Goal: Transaction & Acquisition: Book appointment/travel/reservation

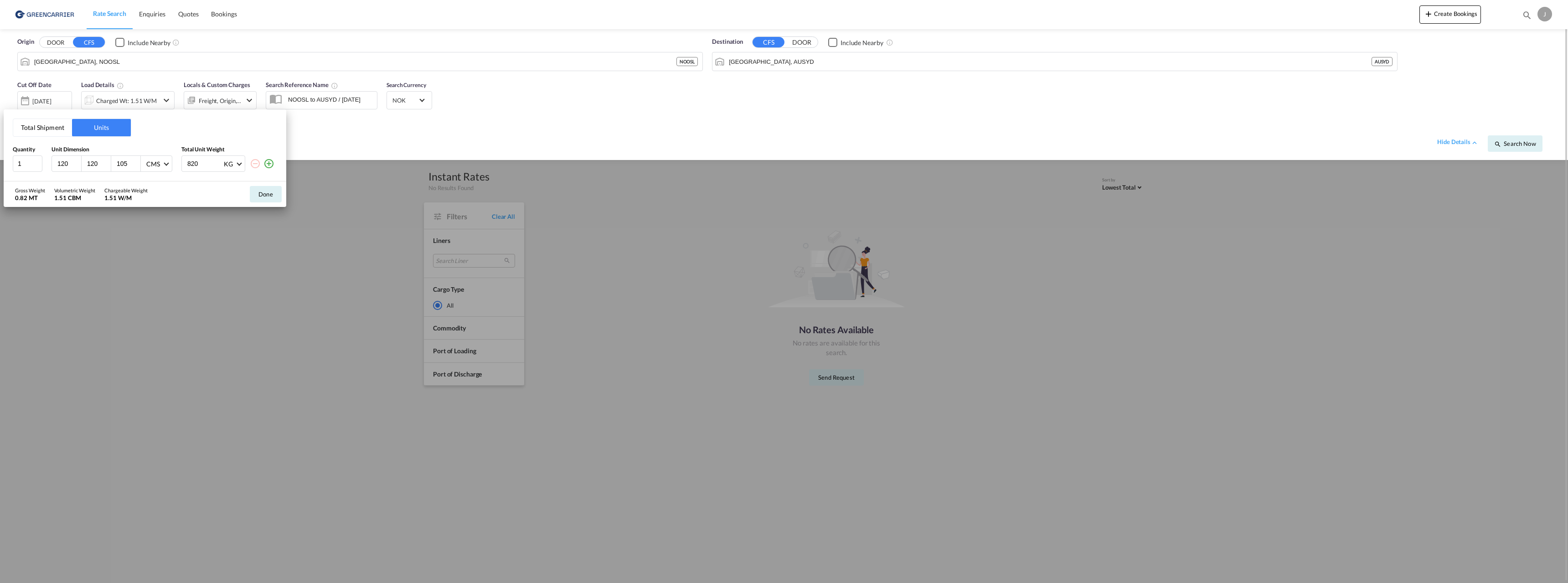
click at [244, 21] on div "Total Shipment Units Quantity Unit Dimension Total Unit Weight 1 120 120 105 CM…" at bounding box center [784, 292] width 1568 height 583
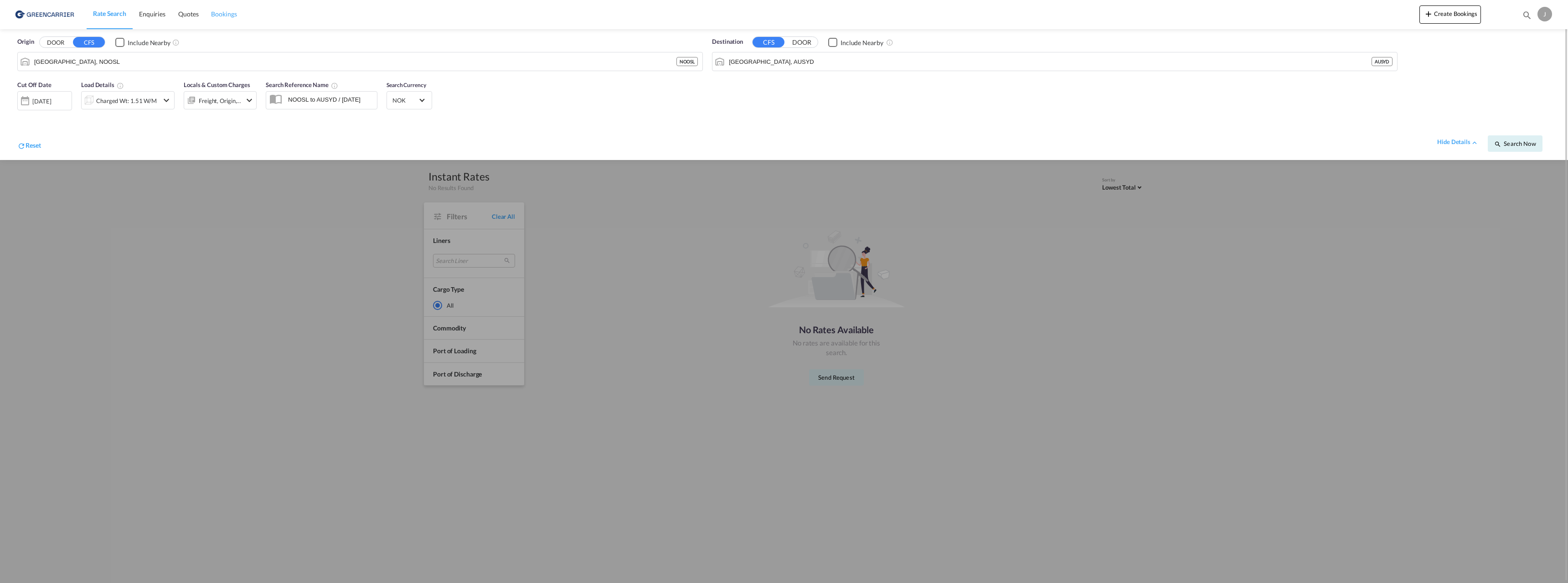
click at [220, 15] on span "Bookings" at bounding box center [224, 14] width 25 height 8
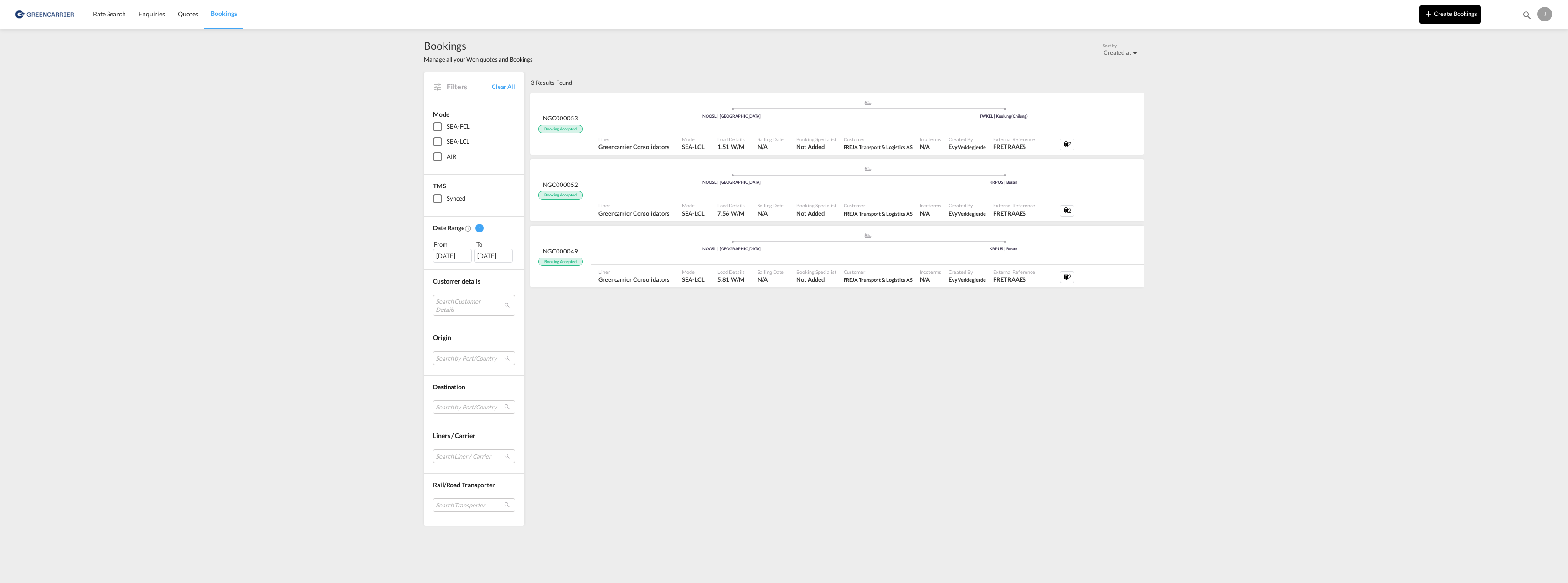
click at [1435, 13] on button "Create Bookings" at bounding box center [1450, 14] width 61 height 18
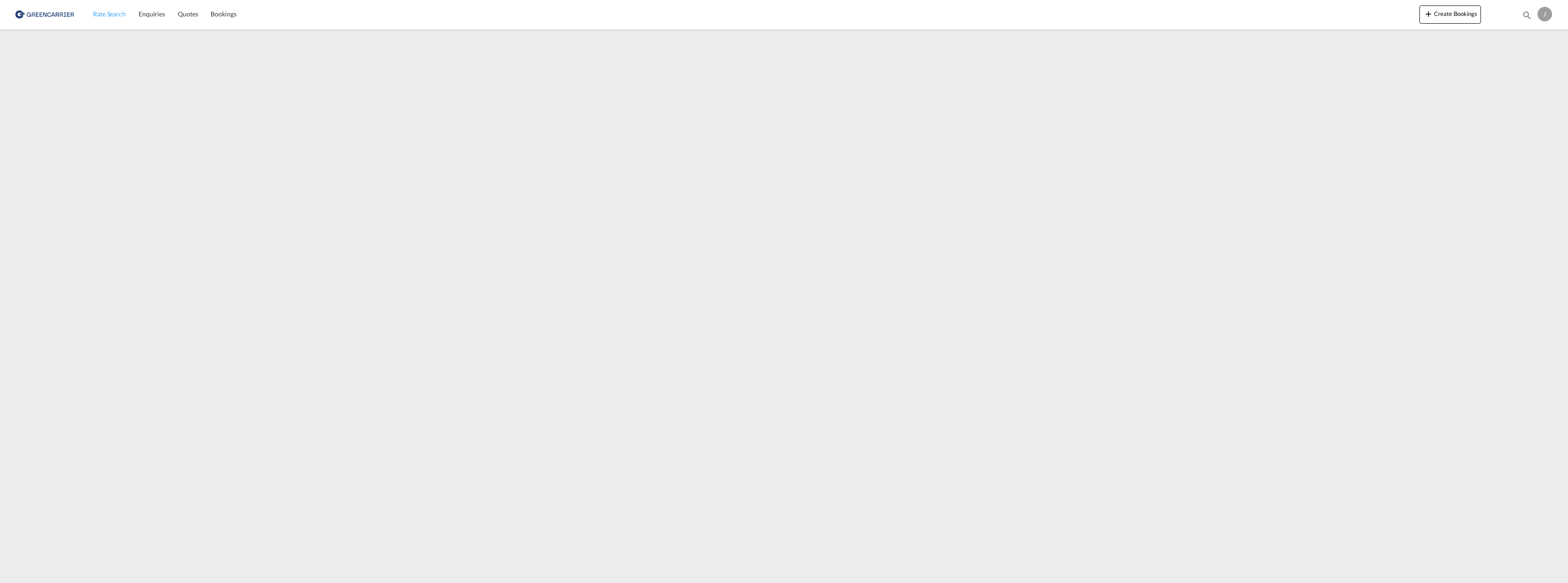
click at [110, 15] on span "Rate Search" at bounding box center [109, 14] width 33 height 8
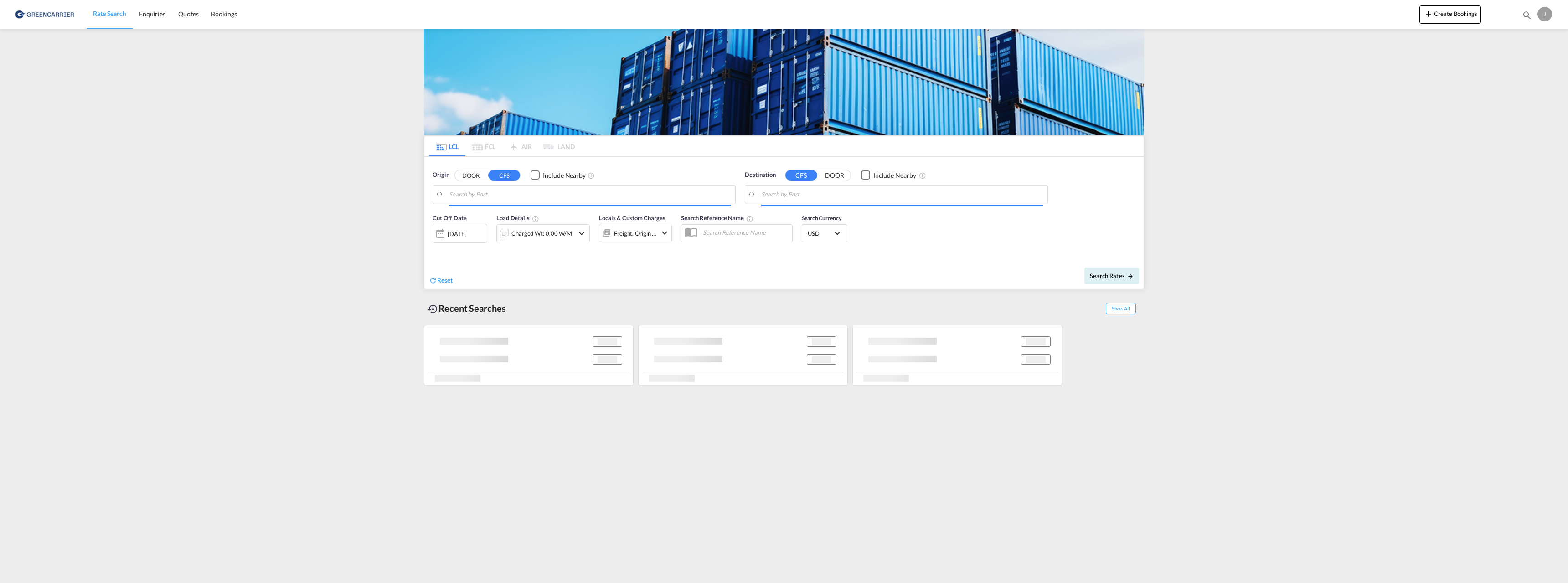
type input "[GEOGRAPHIC_DATA], NOOSL"
type input "[GEOGRAPHIC_DATA], AUSYD"
click at [1105, 280] on button "Search Rates" at bounding box center [1112, 276] width 55 height 17
type input "NOOSL to AUSYD / [DATE]"
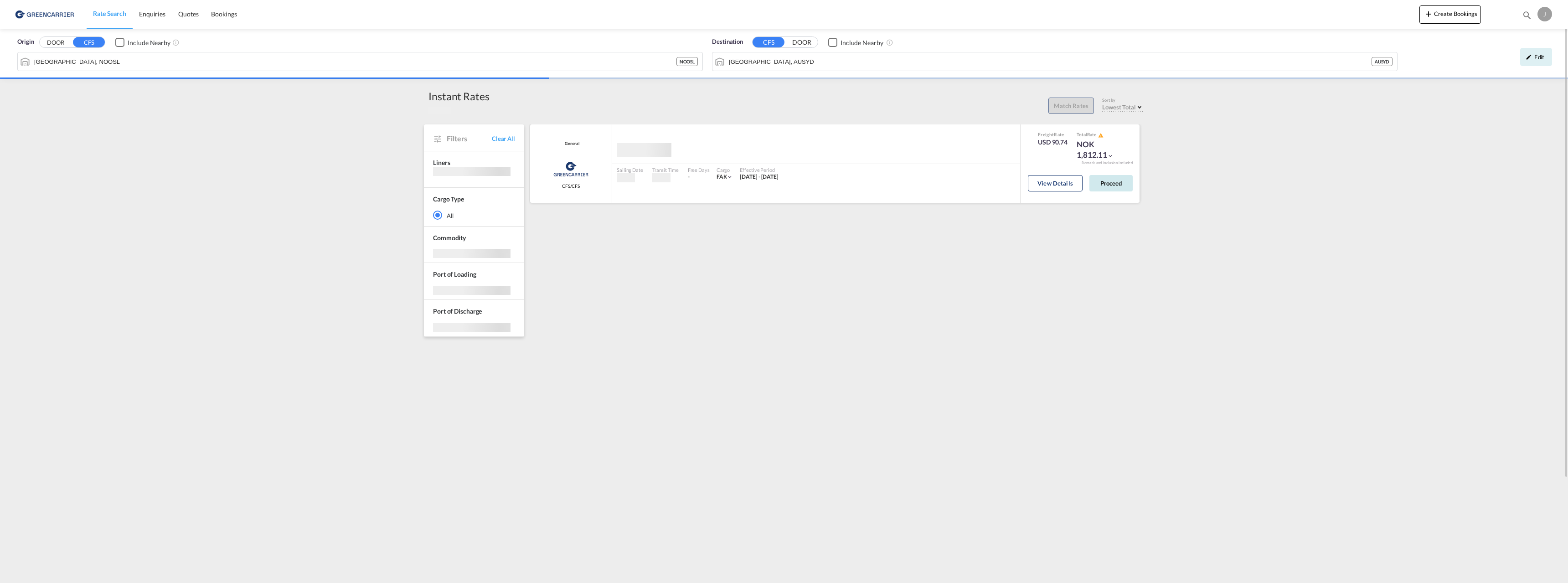
click at [1109, 184] on button "Proceed" at bounding box center [1111, 183] width 43 height 17
click at [918, 344] on div "General Greencarrier Consolidators CFS/CFS added by you .a{fill:#aaa8ad;} .a{fi…" at bounding box center [837, 394] width 616 height 547
click at [1109, 181] on button "Proceed" at bounding box center [1111, 179] width 43 height 17
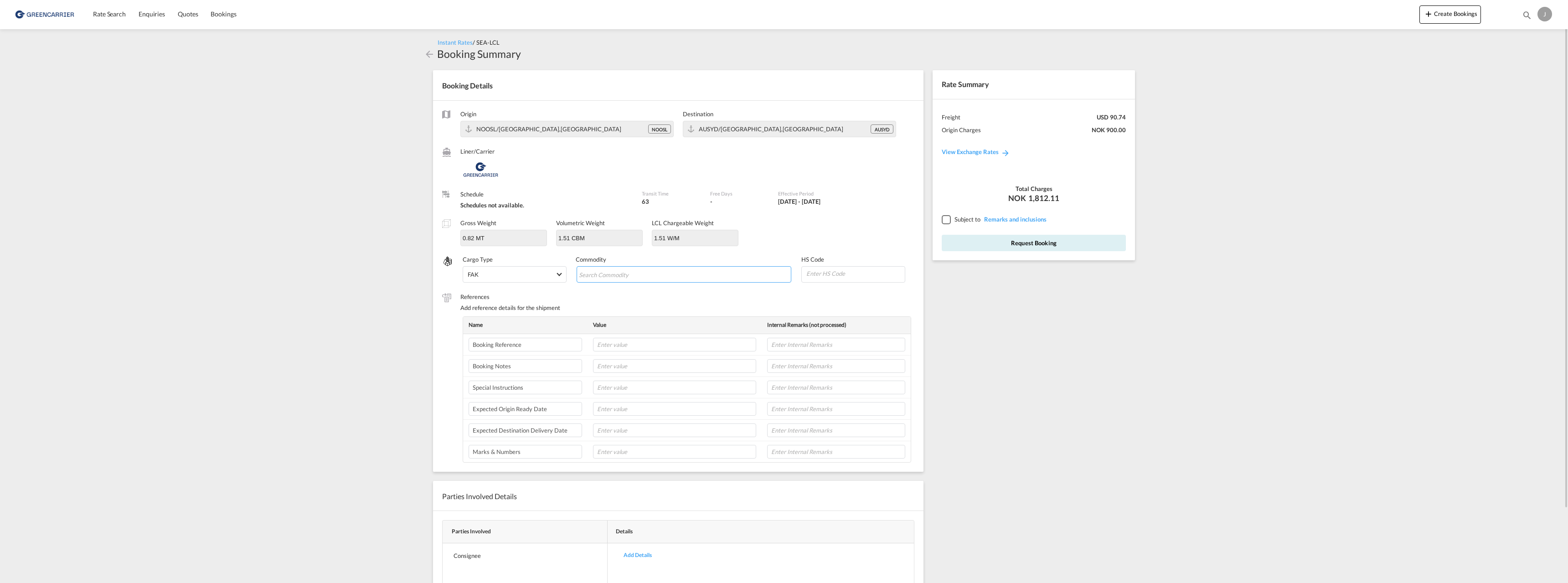
click at [598, 269] on input "Search Commodity" at bounding box center [620, 275] width 83 height 15
type input "f"
type input "[MEDICAL_DATA]"
type input "151610"
click at [640, 346] on input "text" at bounding box center [674, 345] width 163 height 14
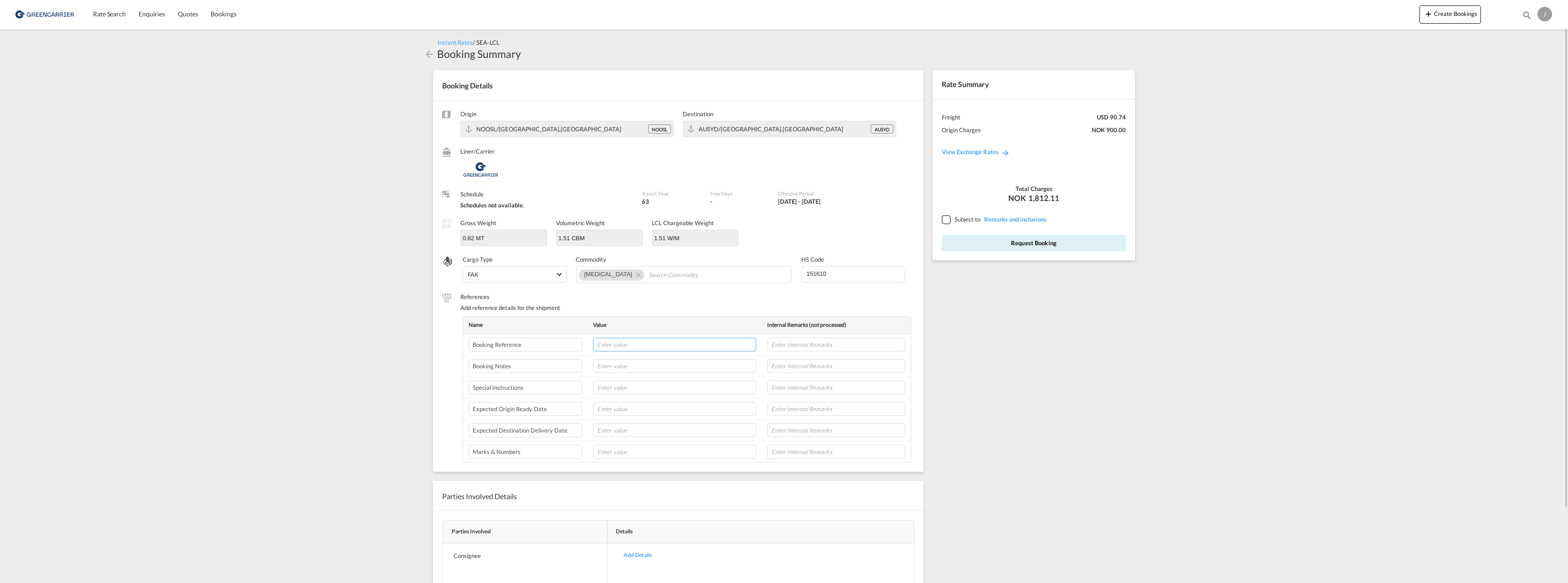
paste input "169872"
type input "169872/JFL"
paste input "169872"
type input "169872/JFL"
click at [944, 221] on div at bounding box center [946, 219] width 8 height 8
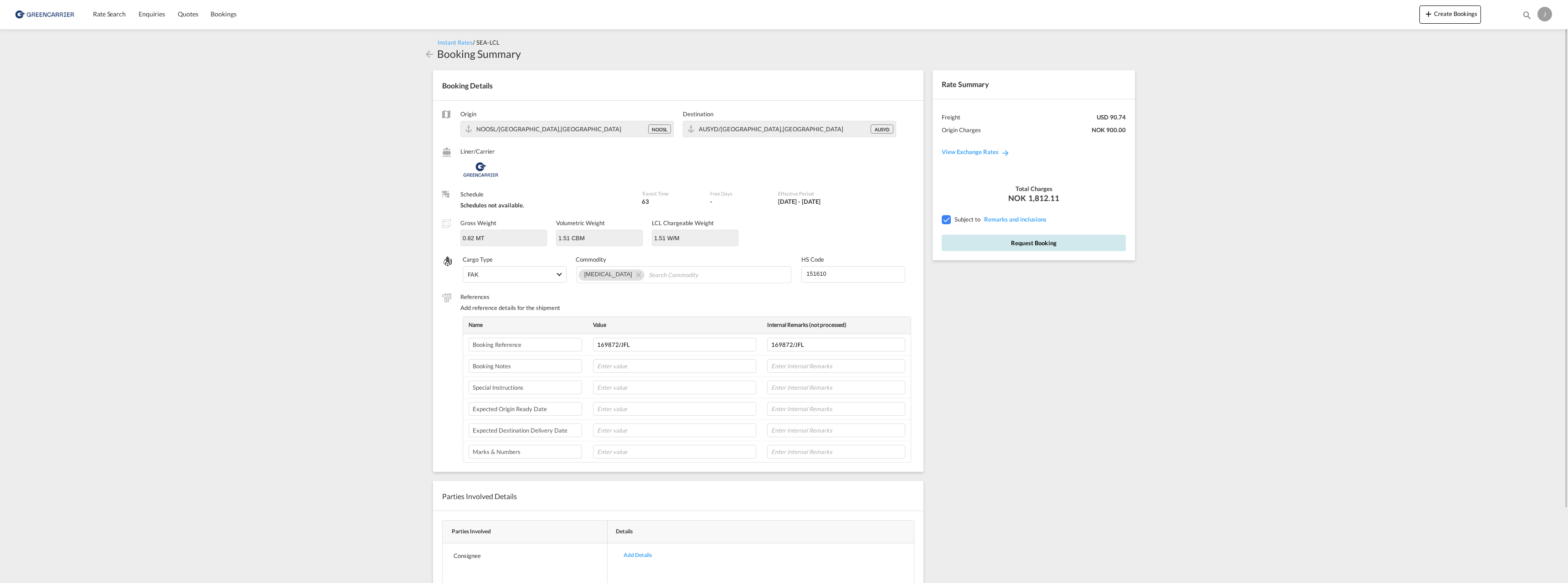
click at [1034, 244] on button "Request Booking" at bounding box center [1034, 243] width 184 height 17
